Goal: Transaction & Acquisition: Purchase product/service

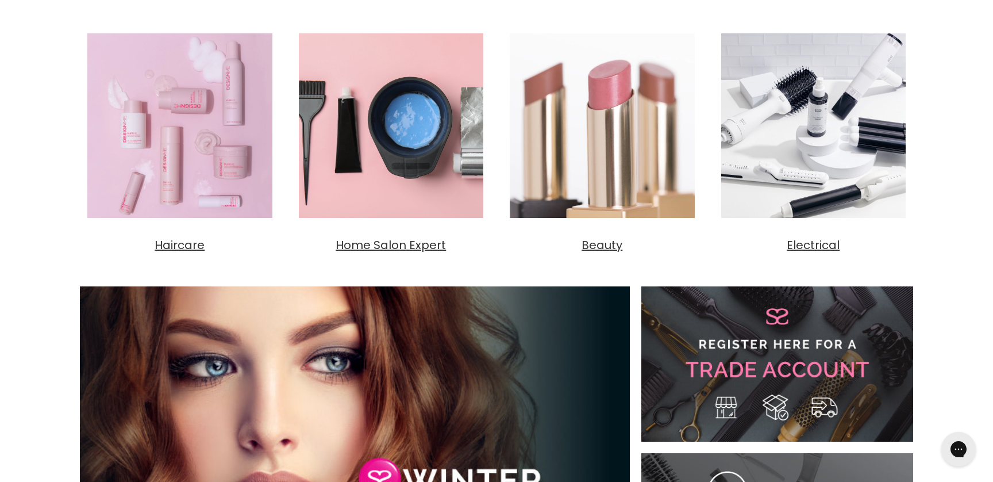
scroll to position [411, 0]
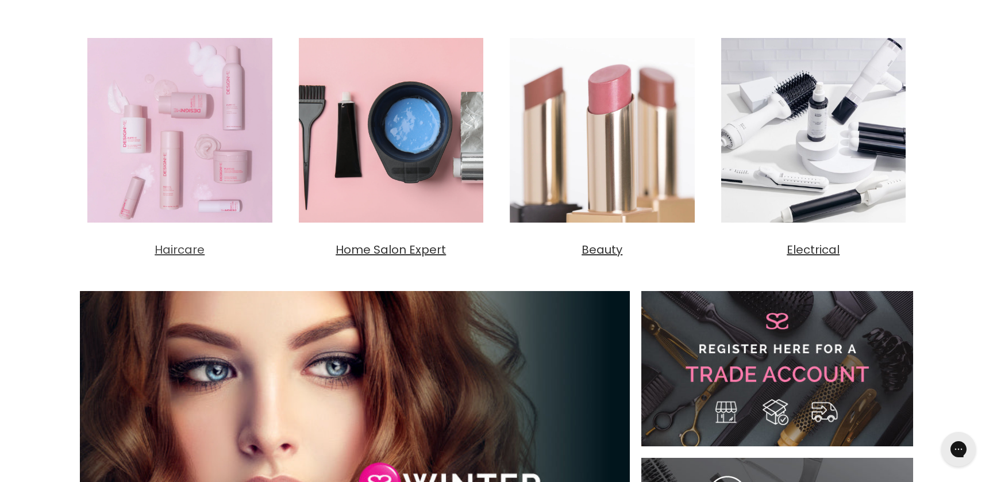
click at [193, 249] on span "Haircare" at bounding box center [180, 249] width 50 height 16
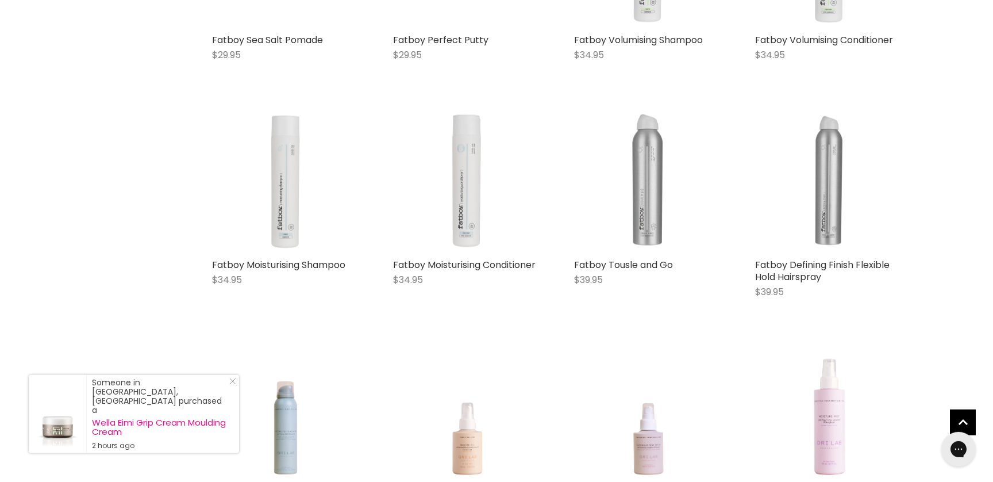
scroll to position [2296, 0]
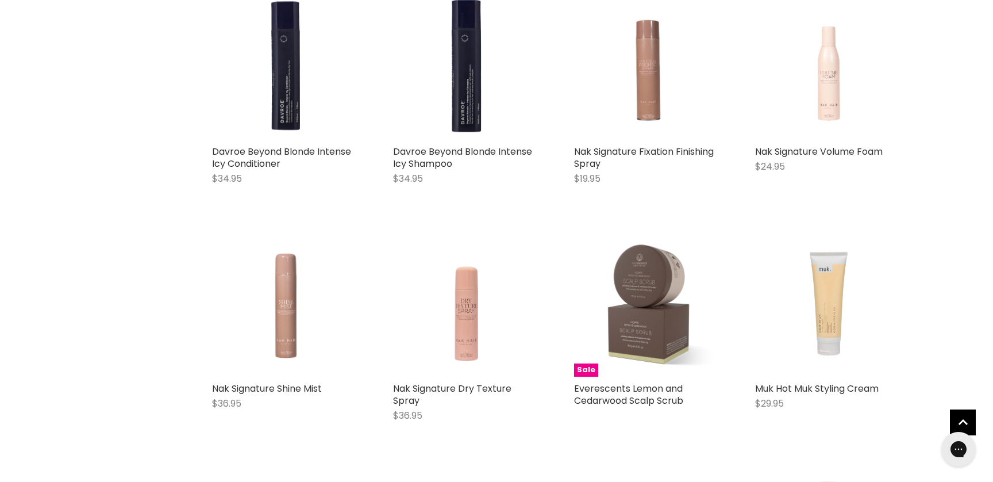
scroll to position [5027, 0]
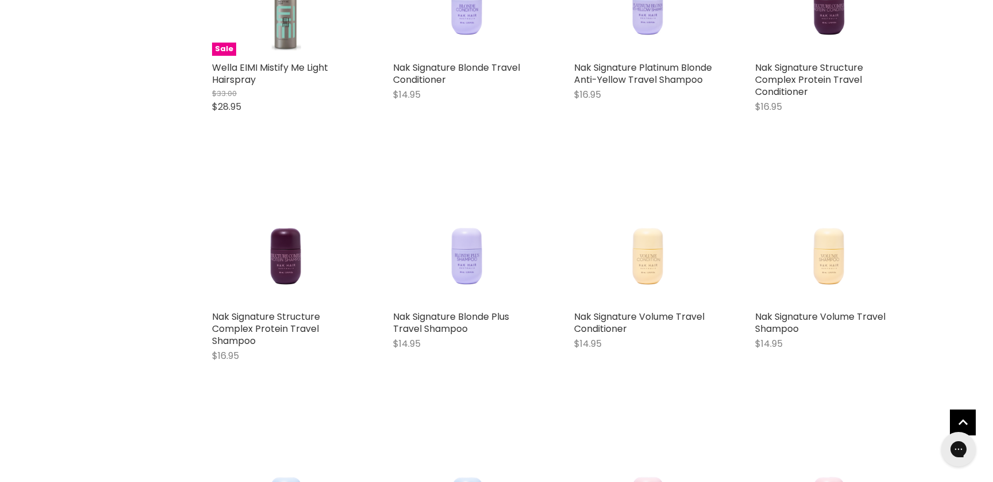
scroll to position [5834, 0]
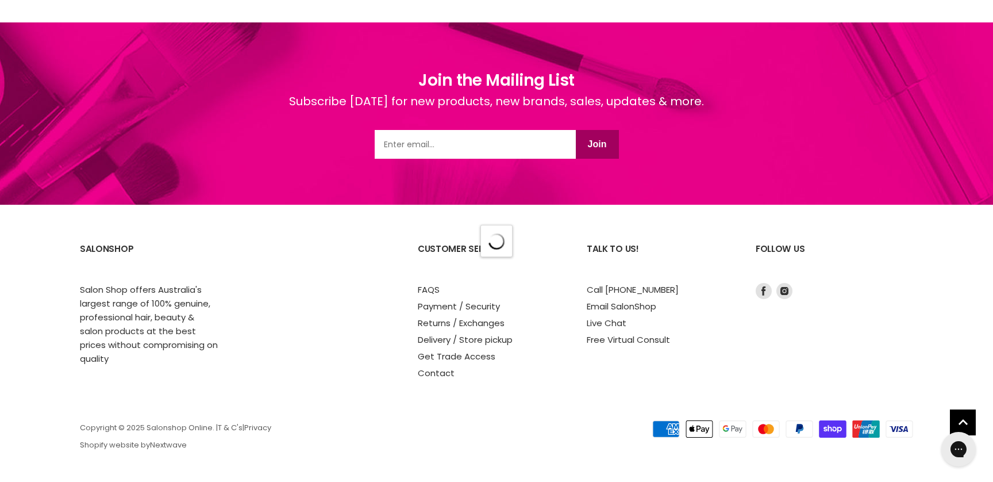
scroll to position [3411, 0]
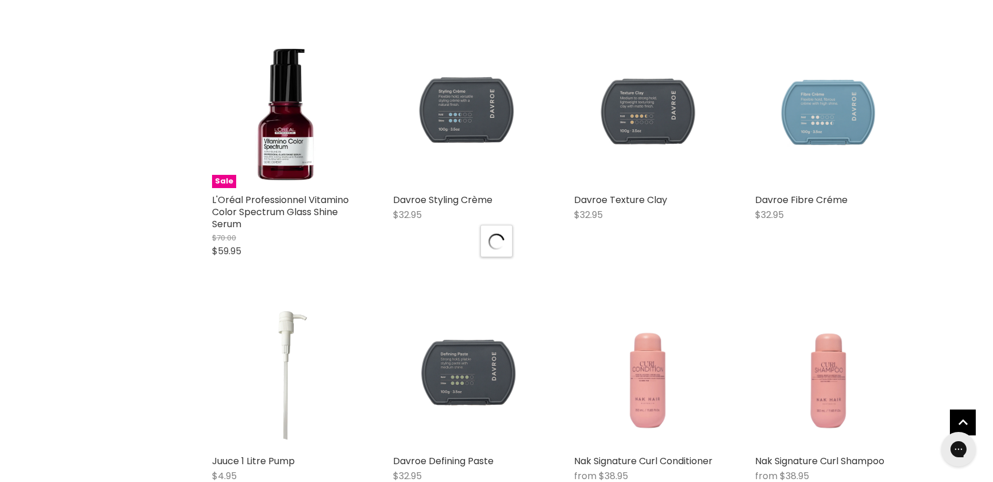
scroll to position [9258, 0]
